Goal: Transaction & Acquisition: Purchase product/service

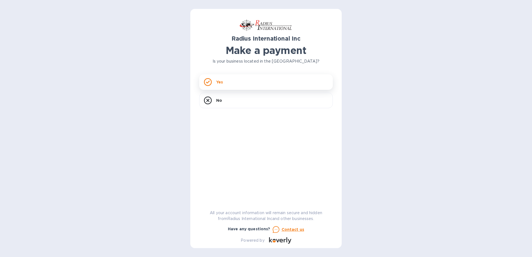
click at [234, 83] on div "Yes" at bounding box center [266, 82] width 134 height 16
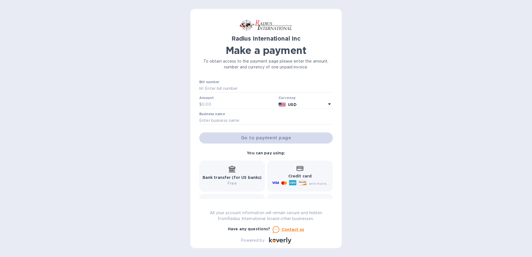
click at [299, 177] on b "Credit card" at bounding box center [299, 176] width 23 height 4
click at [302, 172] on div "Credit card and more..." at bounding box center [300, 176] width 58 height 21
click at [204, 89] on input "text" at bounding box center [268, 89] width 129 height 8
drag, startPoint x: 199, startPoint y: 88, endPoint x: 252, endPoint y: 90, distance: 52.9
click at [252, 90] on div "№" at bounding box center [266, 89] width 134 height 8
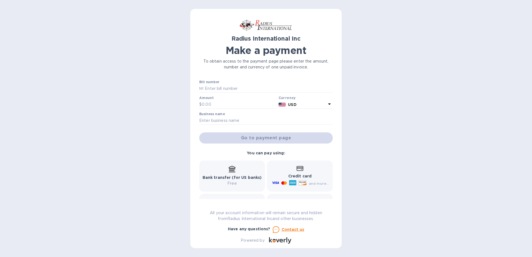
drag, startPoint x: 199, startPoint y: 88, endPoint x: 420, endPoint y: 141, distance: 227.0
click at [421, 140] on div "Radius International Inc Make a payment To obtain access to the payment page pl…" at bounding box center [266, 128] width 532 height 257
click at [199, 87] on p "№" at bounding box center [201, 89] width 4 height 6
drag, startPoint x: 199, startPoint y: 87, endPoint x: 229, endPoint y: 86, distance: 30.1
click at [230, 86] on input "text" at bounding box center [268, 89] width 129 height 8
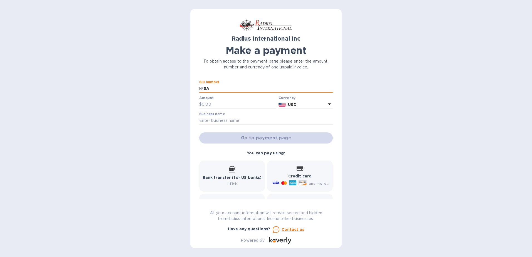
type input "S"
type input "SAI00097761"
click at [214, 105] on input "text" at bounding box center [239, 104] width 75 height 8
type input "450.00"
click at [212, 120] on input "text" at bounding box center [266, 121] width 134 height 8
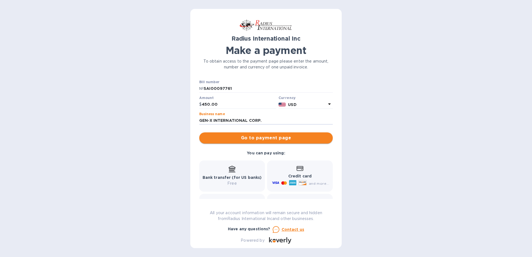
type input "GEN-X INTERNATIONAL CORP."
click at [268, 138] on span "Go to payment page" at bounding box center [266, 138] width 125 height 7
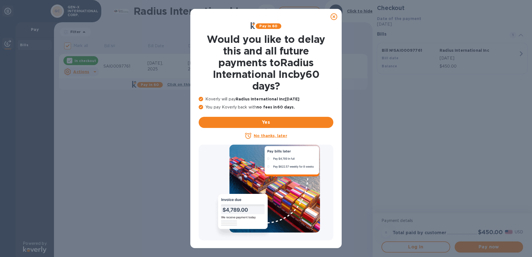
click at [267, 136] on u "No thanks, later" at bounding box center [270, 136] width 33 height 4
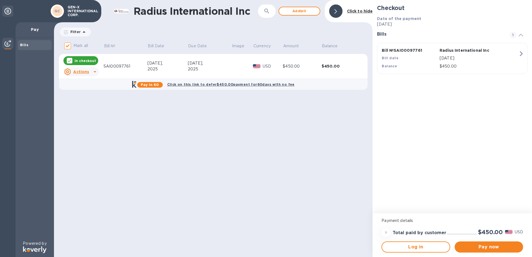
click at [94, 71] on icon at bounding box center [94, 71] width 3 height 1
click at [152, 123] on div at bounding box center [266, 128] width 532 height 257
click at [492, 246] on span "Pay now" at bounding box center [489, 247] width 60 height 7
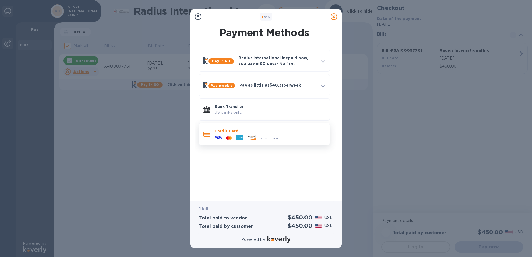
click at [246, 135] on div "and more..." at bounding box center [247, 138] width 71 height 8
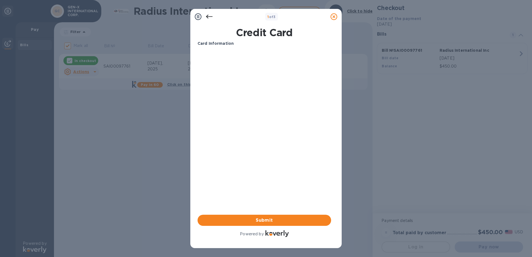
click at [199, 17] on icon at bounding box center [198, 16] width 7 height 7
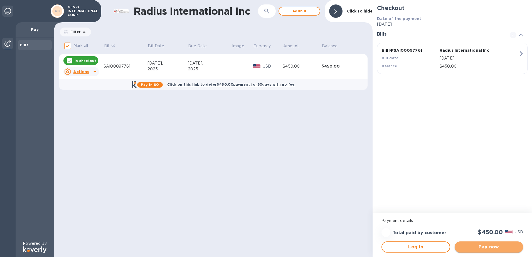
click at [488, 247] on span "Pay now" at bounding box center [489, 247] width 60 height 7
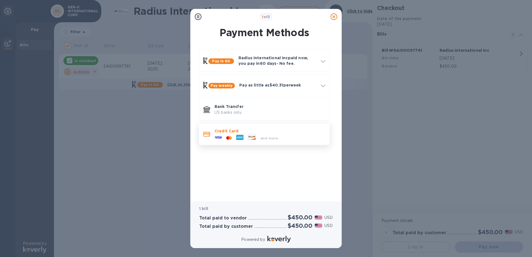
click at [227, 133] on p "Credit Card" at bounding box center [269, 131] width 111 height 6
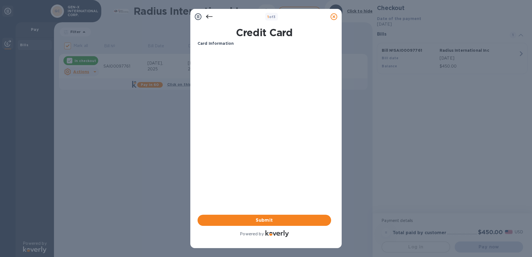
click at [208, 16] on icon at bounding box center [209, 16] width 7 height 7
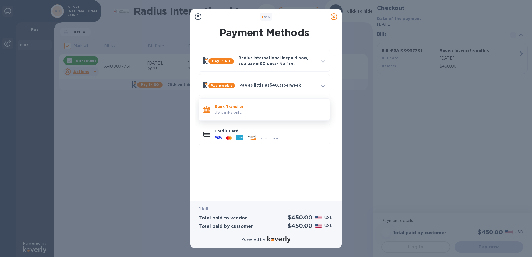
click at [227, 108] on p "Bank Transfer" at bounding box center [269, 107] width 111 height 6
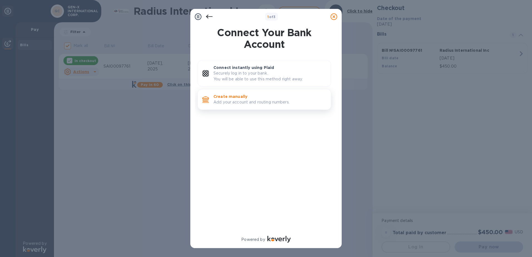
click at [248, 98] on p "Create manually" at bounding box center [269, 97] width 113 height 6
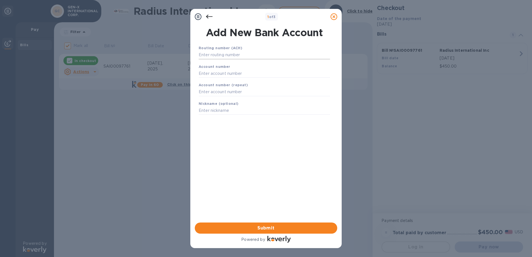
click at [236, 55] on input "text" at bounding box center [264, 55] width 131 height 8
type input "063107513"
click at [221, 81] on input "text" at bounding box center [264, 80] width 131 height 8
type input "2000015474700"
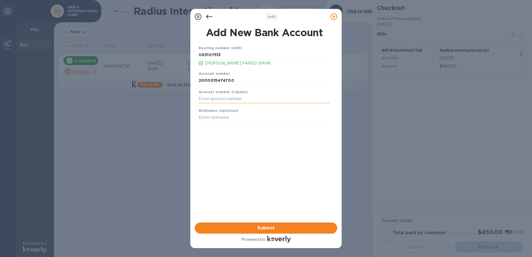
click at [225, 100] on input "text" at bounding box center [264, 99] width 131 height 8
type input "2000015474700"
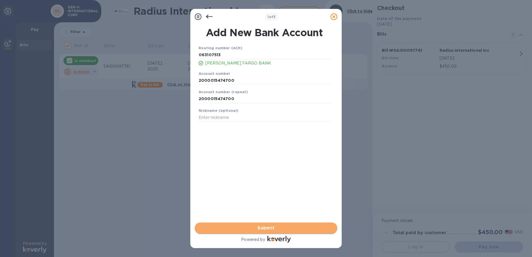
click at [273, 230] on span "Submit" at bounding box center [266, 228] width 134 height 7
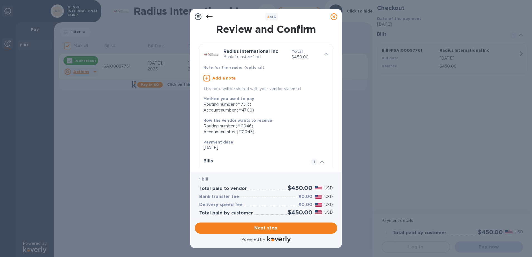
click at [208, 79] on icon at bounding box center [206, 78] width 7 height 7
click at [265, 228] on span "Next step" at bounding box center [266, 228] width 134 height 7
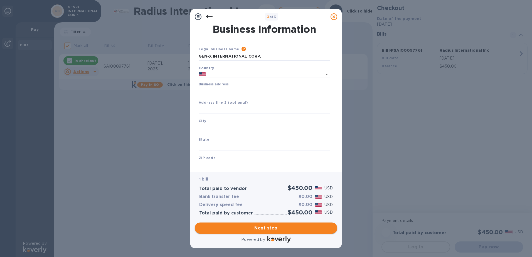
type input "[GEOGRAPHIC_DATA]"
click at [210, 91] on input "Business address" at bounding box center [264, 91] width 131 height 8
type input "[STREET_ADDRESS]"
click at [231, 107] on input "text" at bounding box center [264, 109] width 131 height 8
type input "Unit C-3"
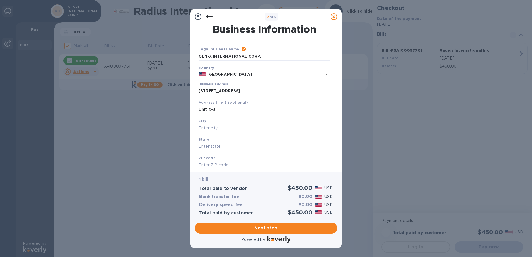
click at [205, 127] on input "text" at bounding box center [264, 128] width 131 height 8
type input "Aventura"
click at [203, 146] on input "text" at bounding box center [264, 146] width 131 height 8
type input "FL"
click at [210, 162] on input "text" at bounding box center [264, 165] width 131 height 8
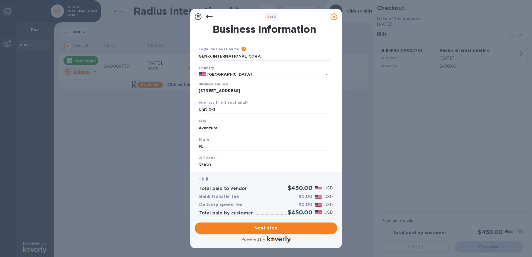
type input "33180"
click at [265, 229] on span "Next step" at bounding box center [266, 228] width 134 height 7
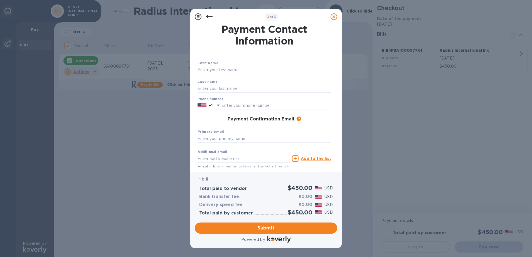
click at [210, 69] on input "text" at bounding box center [265, 70] width 134 height 8
type input "[PERSON_NAME]"
type input "7865472850"
type input "[PERSON_NAME][EMAIL_ADDRESS][DOMAIN_NAME]"
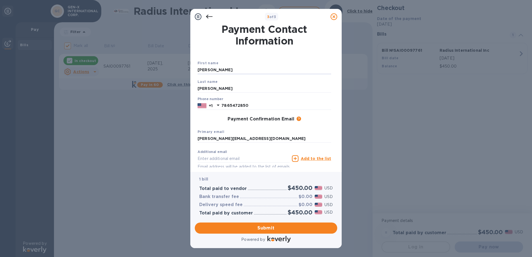
type input "[PERSON_NAME][EMAIL_ADDRESS][DOMAIN_NAME]"
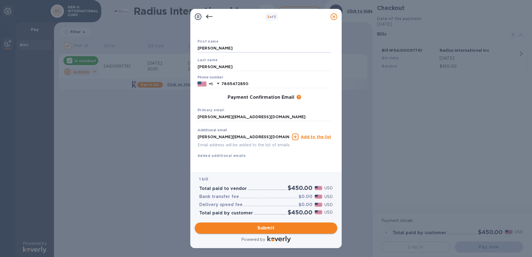
click at [268, 228] on span "Submit" at bounding box center [266, 228] width 134 height 7
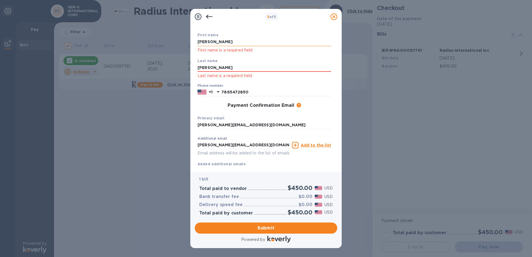
click at [221, 41] on input "[PERSON_NAME]" at bounding box center [265, 42] width 134 height 8
click at [226, 66] on input "[PERSON_NAME]" at bounding box center [265, 68] width 134 height 8
click at [266, 228] on span "Submit" at bounding box center [266, 228] width 134 height 7
drag, startPoint x: 220, startPoint y: 40, endPoint x: 191, endPoint y: 41, distance: 28.7
click at [191, 41] on div "Payment Contact Information First name [PERSON_NAME] First name is a required f…" at bounding box center [265, 97] width 151 height 147
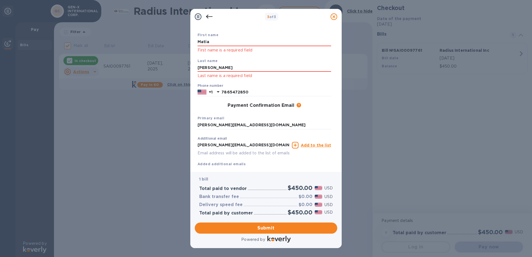
type input "[PERSON_NAME]"
click at [201, 70] on input "[PERSON_NAME]" at bounding box center [265, 68] width 134 height 8
drag, startPoint x: 228, startPoint y: 70, endPoint x: 182, endPoint y: 68, distance: 46.5
click at [182, 68] on div "3 of 3 Payment Contact Information First name [PERSON_NAME] First name is a req…" at bounding box center [266, 128] width 532 height 257
type input "[PERSON_NAME]"
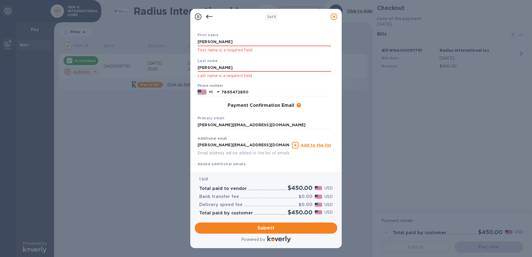
click at [318, 107] on div "Payment Confirmation Email The added email addresses will be used to send the p…" at bounding box center [265, 106] width 134 height 6
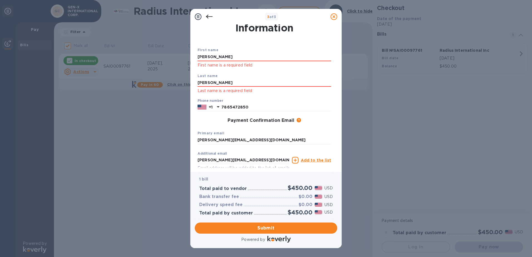
scroll to position [0, 0]
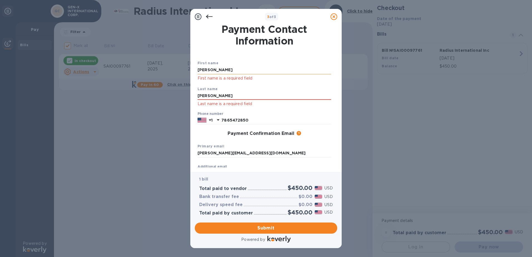
click at [226, 69] on input "[PERSON_NAME]" at bounding box center [265, 70] width 134 height 8
click at [205, 80] on p "First name is a required field" at bounding box center [265, 78] width 134 height 6
click at [229, 95] on input "[PERSON_NAME]" at bounding box center [265, 96] width 134 height 8
click at [290, 83] on div "First name [PERSON_NAME] First name is a required field" at bounding box center [264, 71] width 138 height 26
click at [321, 137] on div "Payment Confirmation Email The added email addresses will be used to send the p…" at bounding box center [265, 134] width 134 height 6
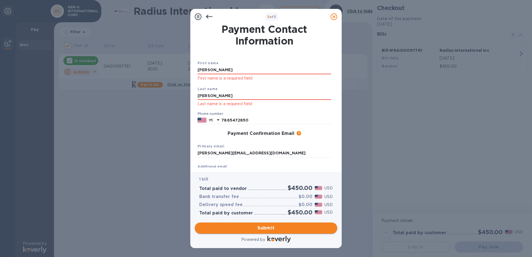
click at [268, 228] on span "Submit" at bounding box center [266, 228] width 134 height 7
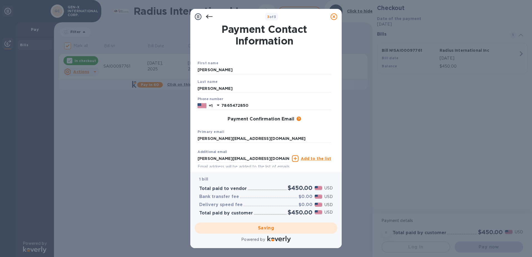
checkbox input "false"
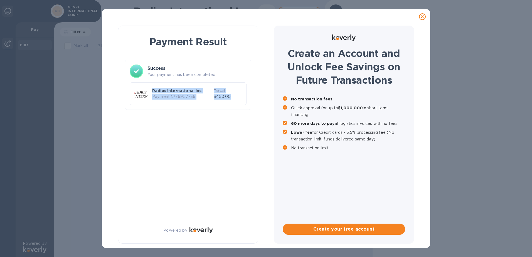
drag, startPoint x: 133, startPoint y: 86, endPoint x: 234, endPoint y: 98, distance: 101.7
click at [234, 98] on div "Radius International Inc Payment № 76957736 Total $450.00" at bounding box center [188, 93] width 117 height 23
copy div "Radius International Inc Payment № 76957736 Total $450.00"
